Goal: Transaction & Acquisition: Purchase product/service

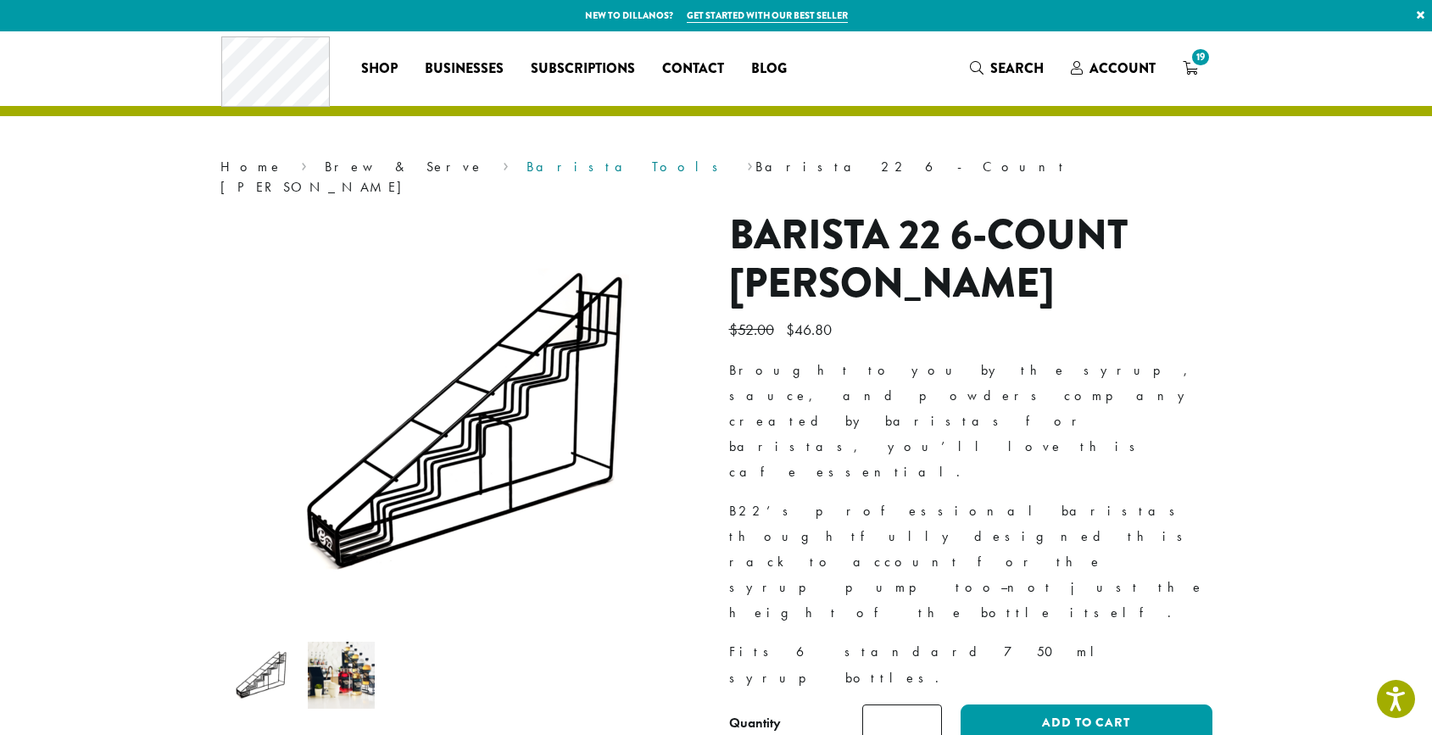
click at [526, 164] on link "Barista Tools" at bounding box center [627, 167] width 203 height 18
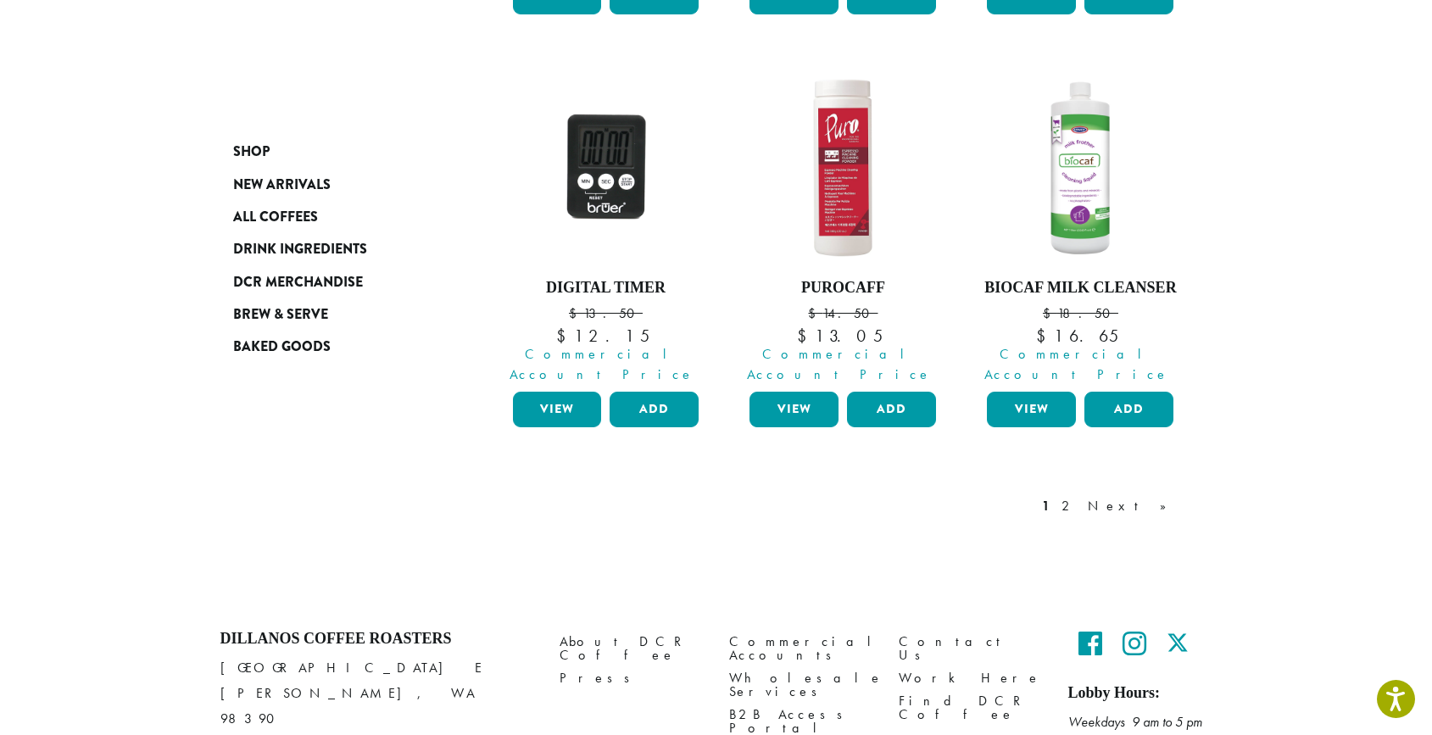
scroll to position [1554, 0]
click at [1079, 497] on link "2" at bounding box center [1068, 507] width 21 height 20
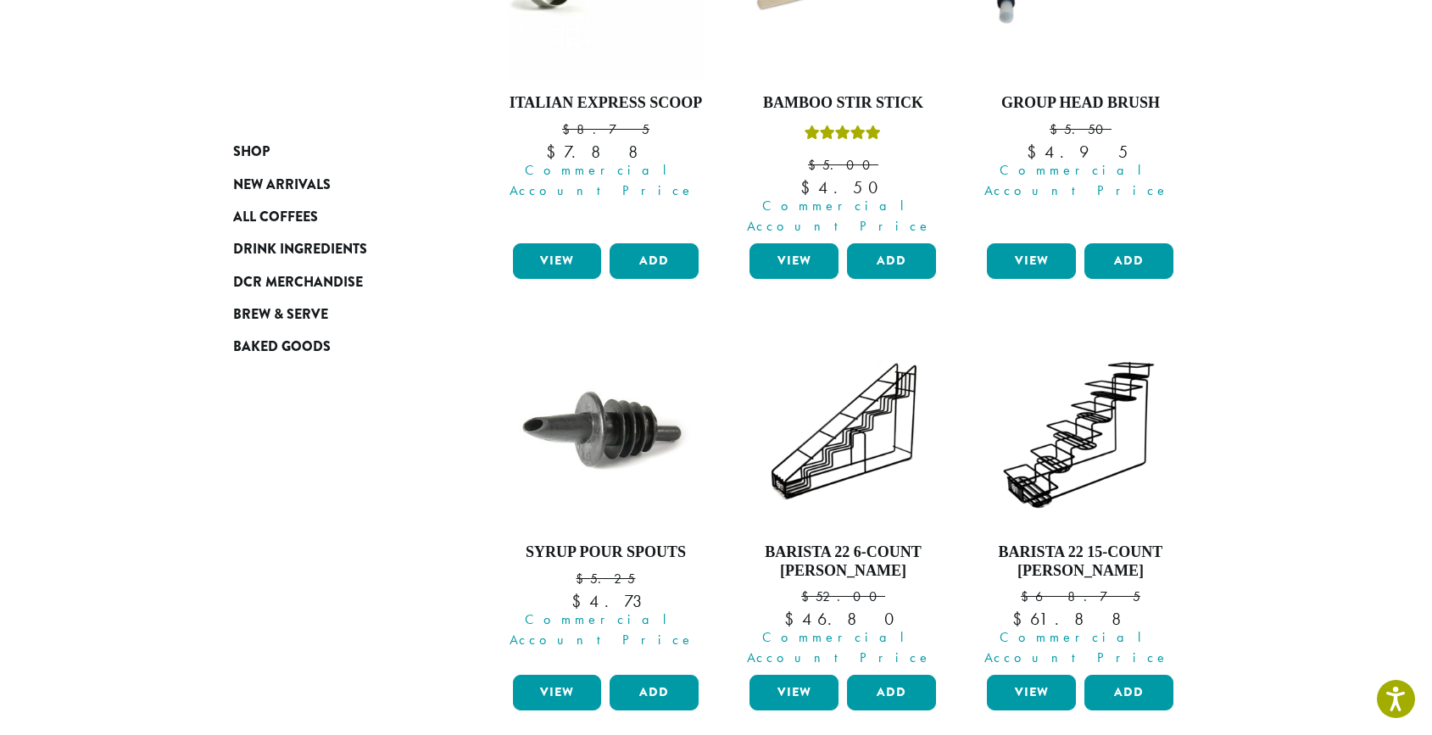
scroll to position [873, 0]
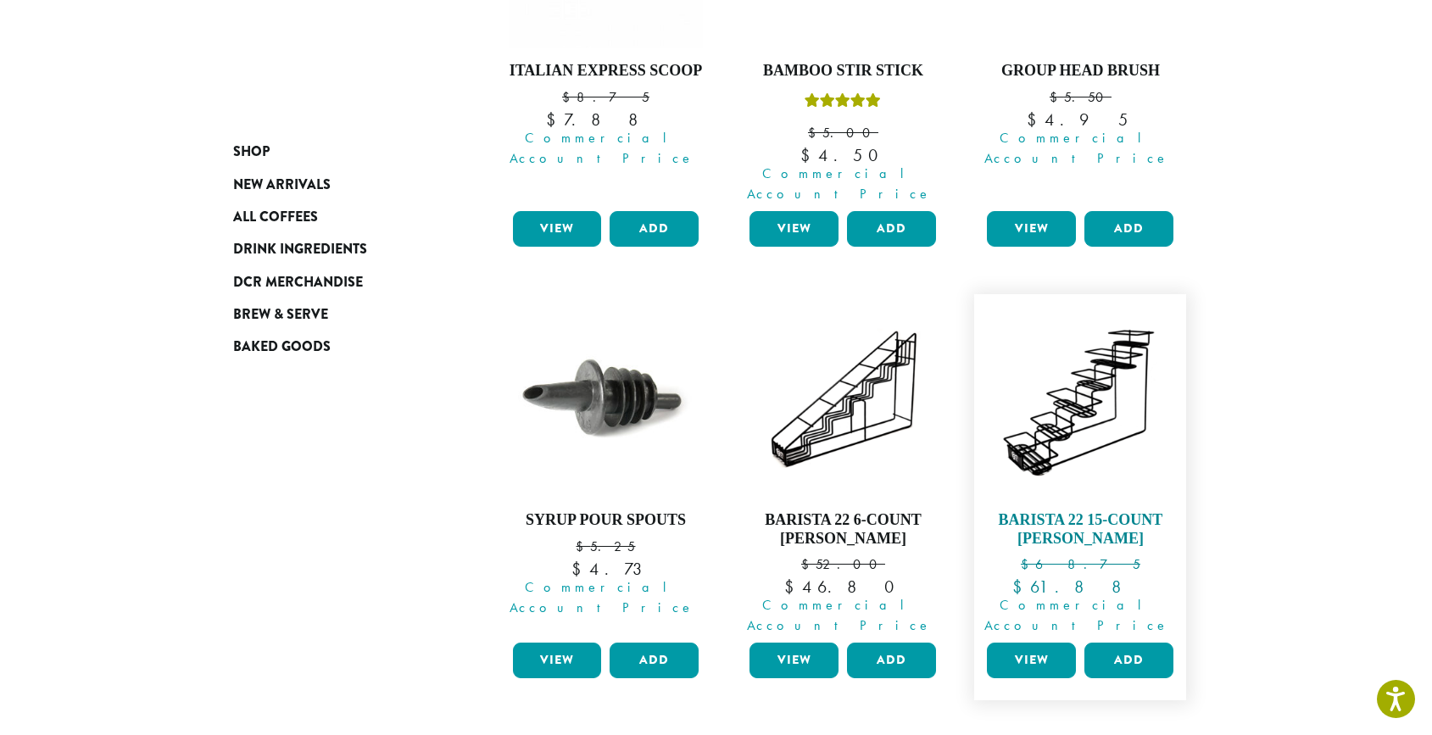
click at [1129, 511] on h4 "Barista 22 15-Count [PERSON_NAME]" at bounding box center [1079, 529] width 195 height 36
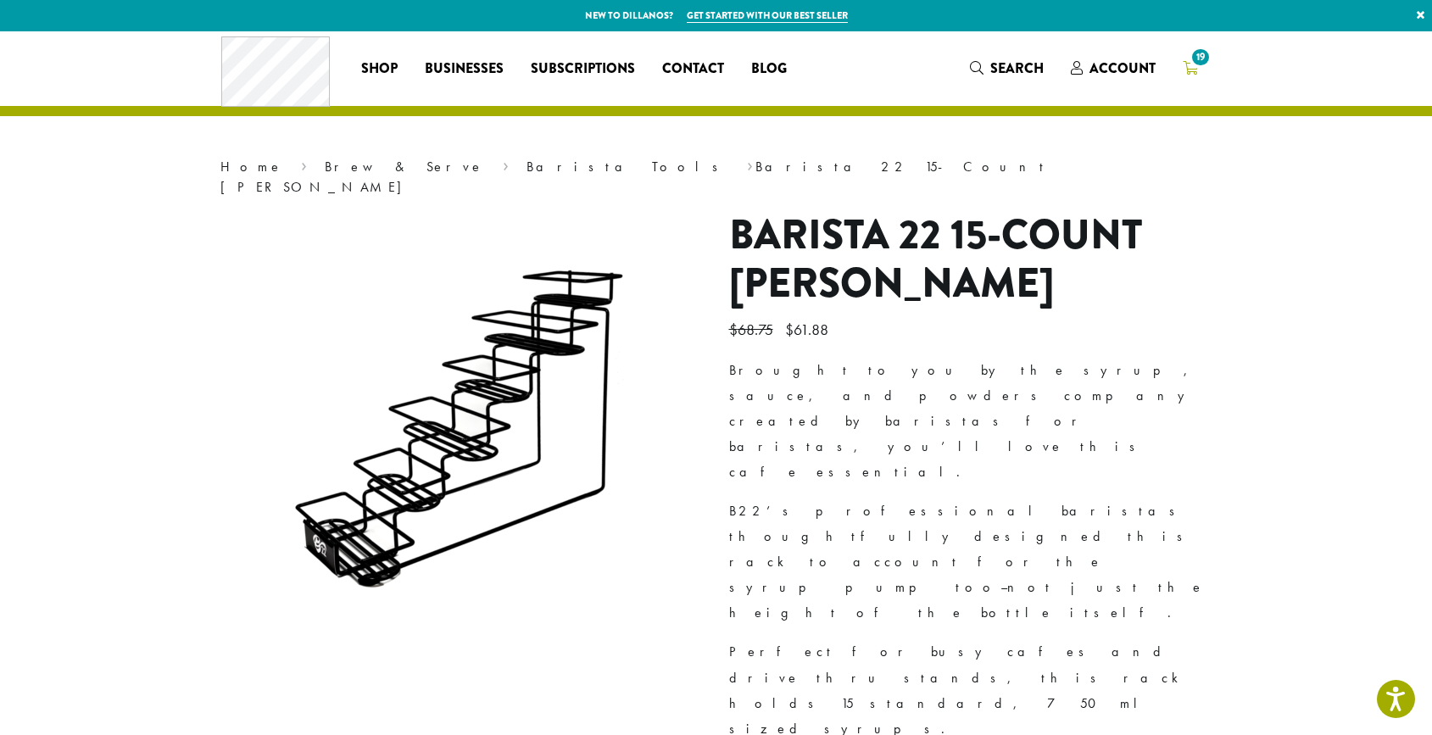
click at [1180, 68] on link "19" at bounding box center [1190, 68] width 42 height 28
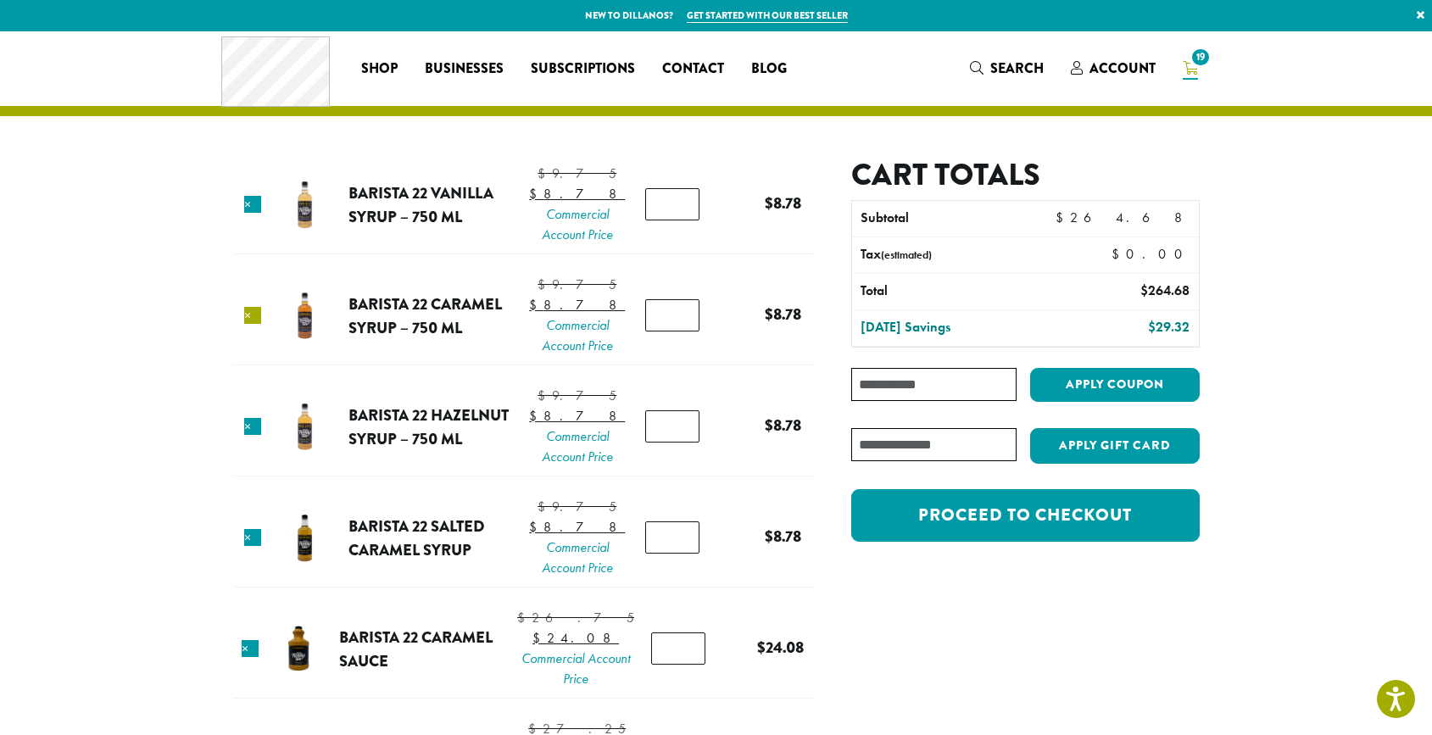
click at [257, 324] on link "×" at bounding box center [252, 315] width 17 height 17
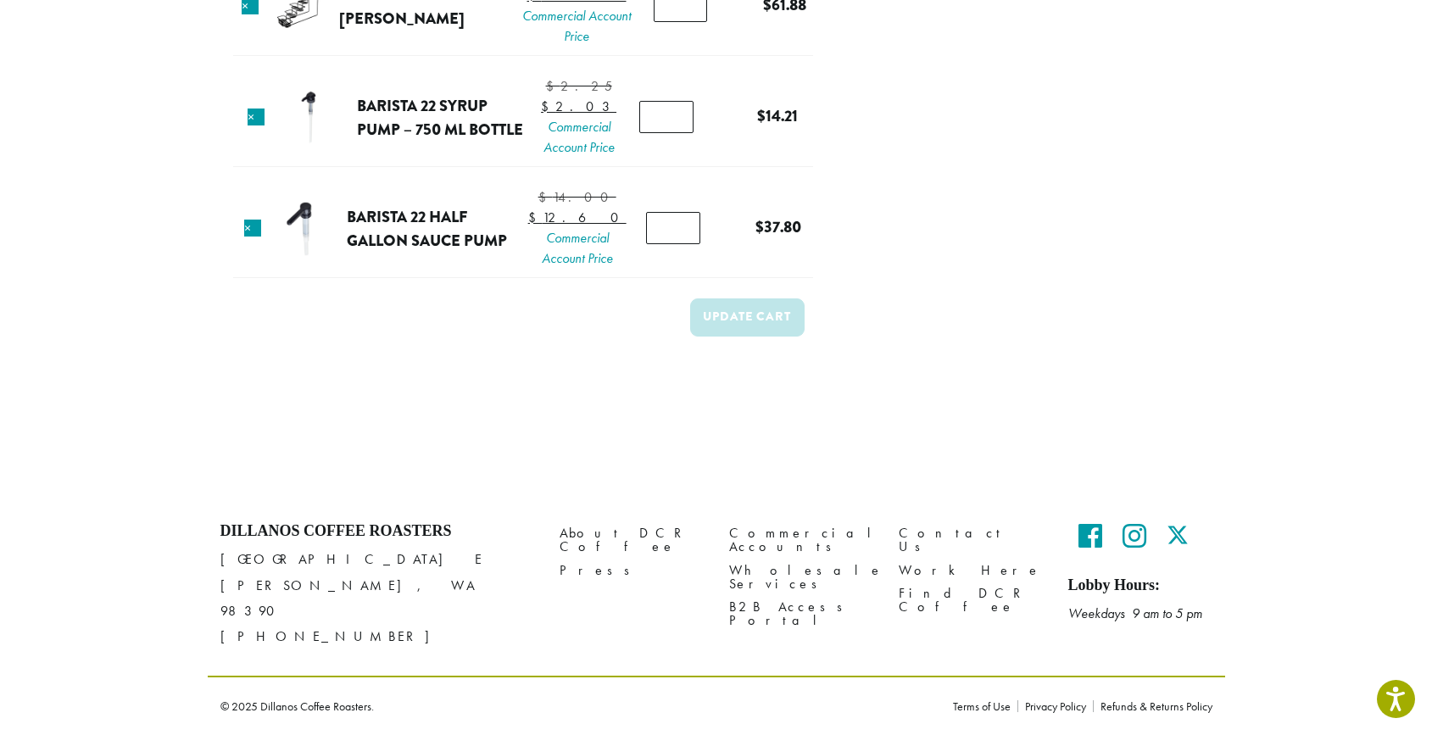
scroll to position [1179, 0]
